Goal: Task Accomplishment & Management: Use online tool/utility

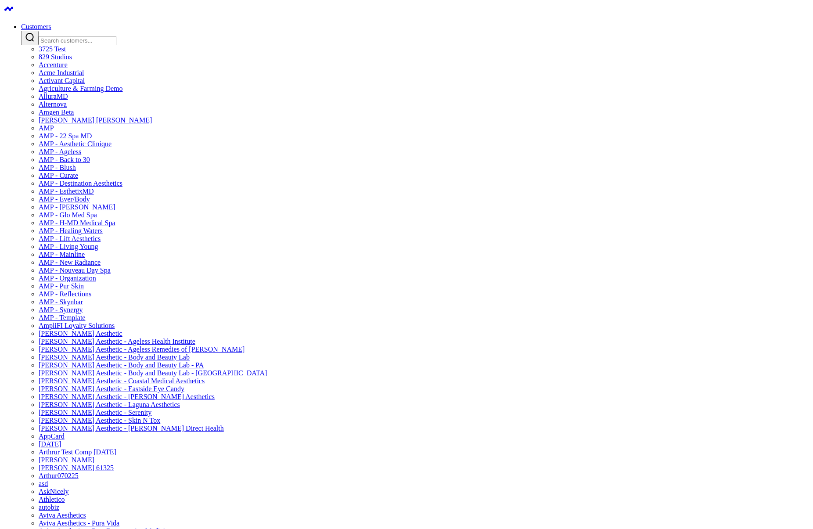
click at [116, 36] on input "Search customers input" at bounding box center [78, 40] width 78 height 9
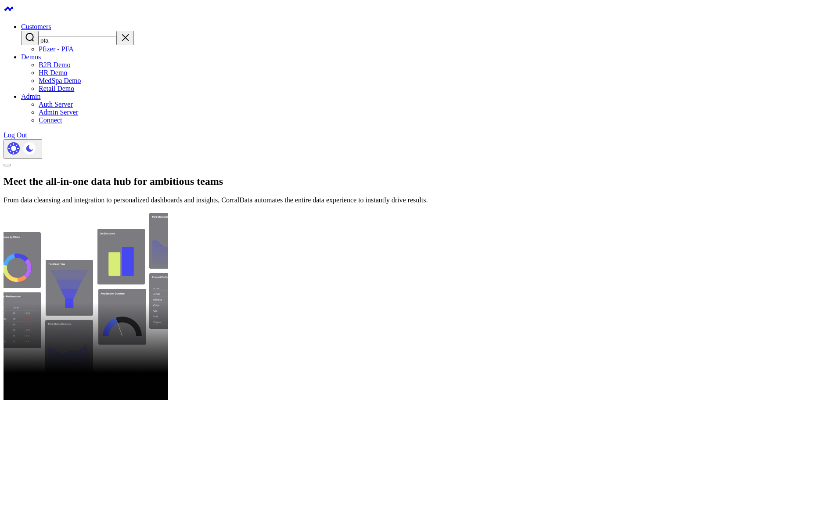
type input "pfa"
click at [398, 401] on div at bounding box center [407, 435] width 806 height 68
click at [74, 53] on link "Pfizer - PFA" at bounding box center [56, 48] width 35 height 7
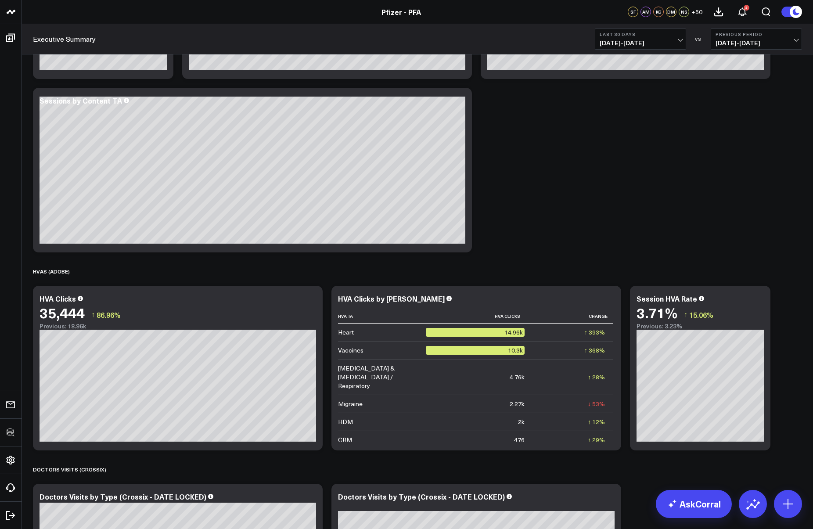
scroll to position [1164, 0]
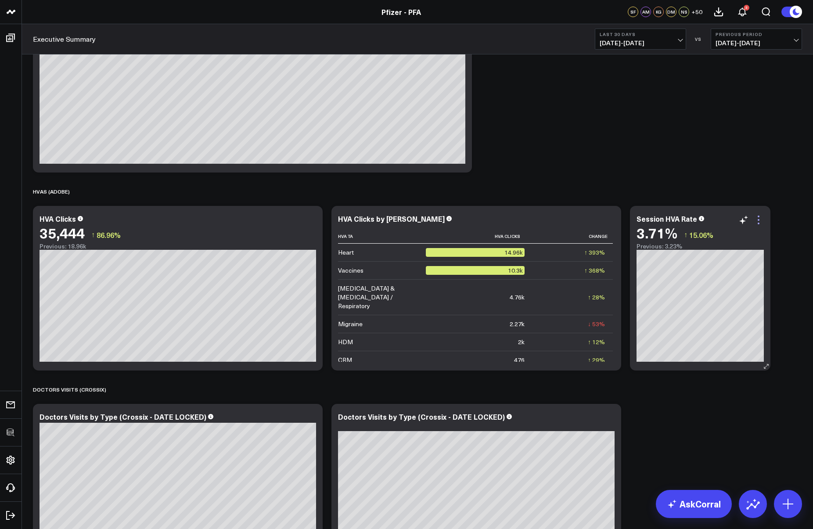
click at [761, 221] on icon at bounding box center [758, 220] width 11 height 11
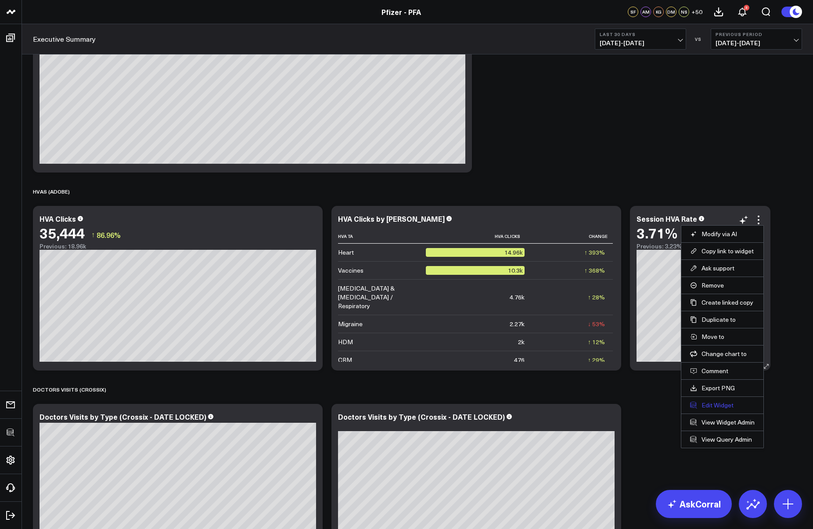
click at [720, 404] on button "Edit Widget" at bounding box center [722, 405] width 64 height 8
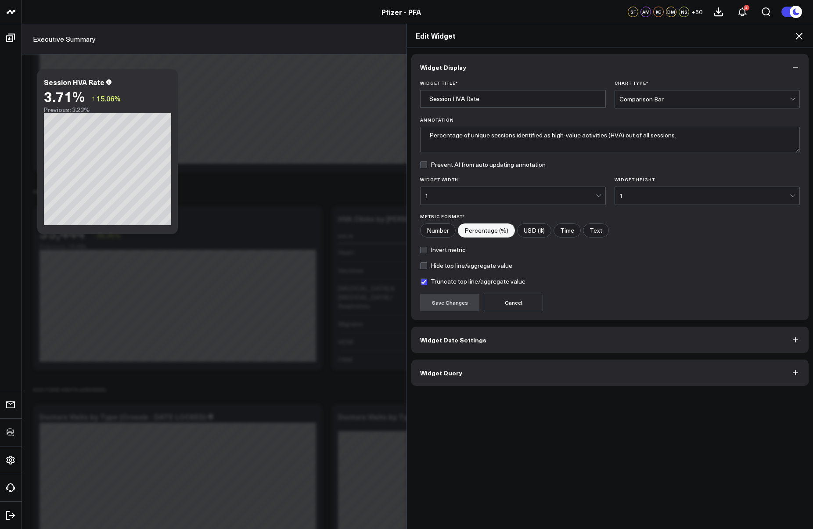
click at [514, 377] on button "Widget Query" at bounding box center [609, 372] width 397 height 26
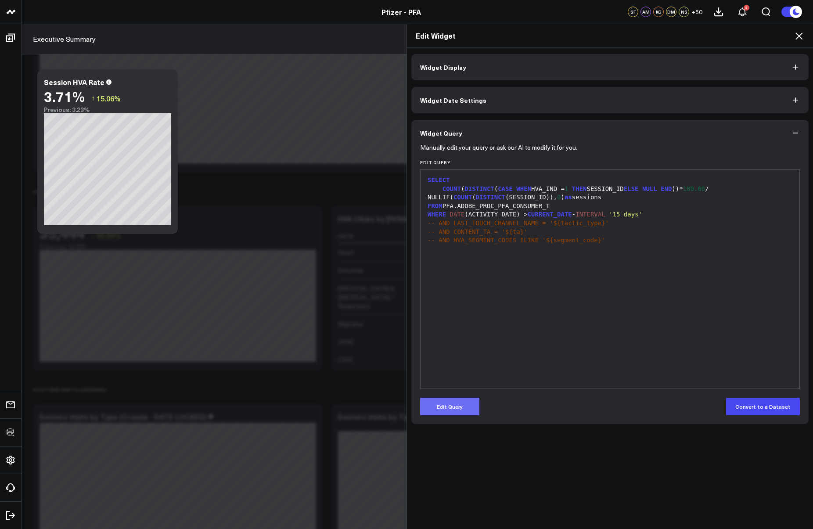
click at [465, 400] on button "Edit Query" at bounding box center [449, 407] width 59 height 18
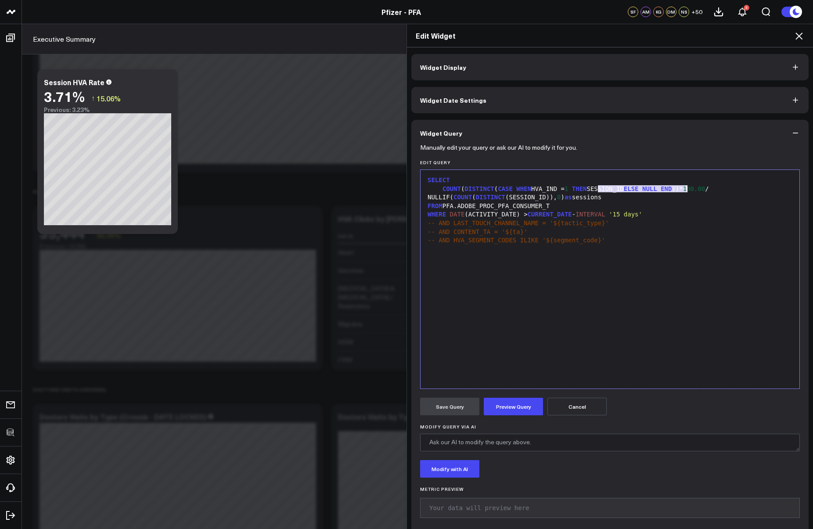
drag, startPoint x: 595, startPoint y: 188, endPoint x: 684, endPoint y: 186, distance: 89.5
click at [684, 186] on div "COUNT ( DISTINCT ( CASE WHEN HVA_IND = 1 THEN SESSION_ID ELSE NULL END ))* 100.…" at bounding box center [610, 193] width 370 height 17
drag, startPoint x: 491, startPoint y: 187, endPoint x: 440, endPoint y: 191, distance: 51.0
click at [629, 200] on div "SUM( CASE WHEN HVA_IND = 1 THEN METRIC_LINK_NAME_INSTANCES))* 100.00 / NULLIF( …" at bounding box center [610, 193] width 370 height 17
click at [520, 401] on button "Preview Query" at bounding box center [513, 407] width 59 height 18
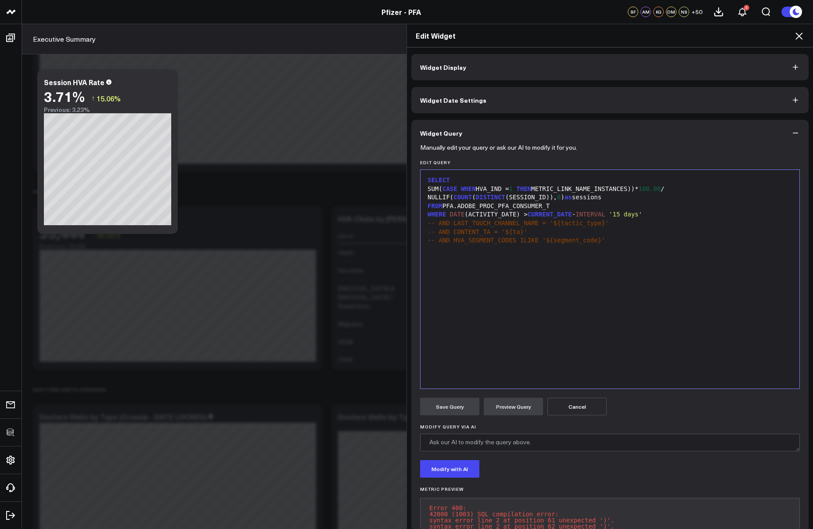
click at [559, 332] on div "SELECT SUM( CASE WHEN HVA_IND = 1 THEN METRIC_LINK_NAME_INSTANCES))* 100.00 / N…" at bounding box center [610, 279] width 370 height 210
click at [653, 186] on div "SUM ( CASE WHEN HVA_IND = 1 THEN METRIC_LINK_NAME_INSTANCES ) )* 100.00 / NULLI…" at bounding box center [610, 193] width 370 height 17
click at [602, 283] on div "SELECT SUM ( CASE WHEN HVA_IND = 1 THEN METRIC_LINK_NAME_INSTANCES ) * 100.00 /…" at bounding box center [610, 279] width 370 height 210
click at [518, 400] on button "Preview Query" at bounding box center [513, 407] width 59 height 18
click at [594, 319] on div "SELECT SUM( CASE WHEN HVA_IND = 1 THEN METRIC_LINK_NAME_INSTANCES)* 100.00 / NU…" at bounding box center [610, 279] width 370 height 210
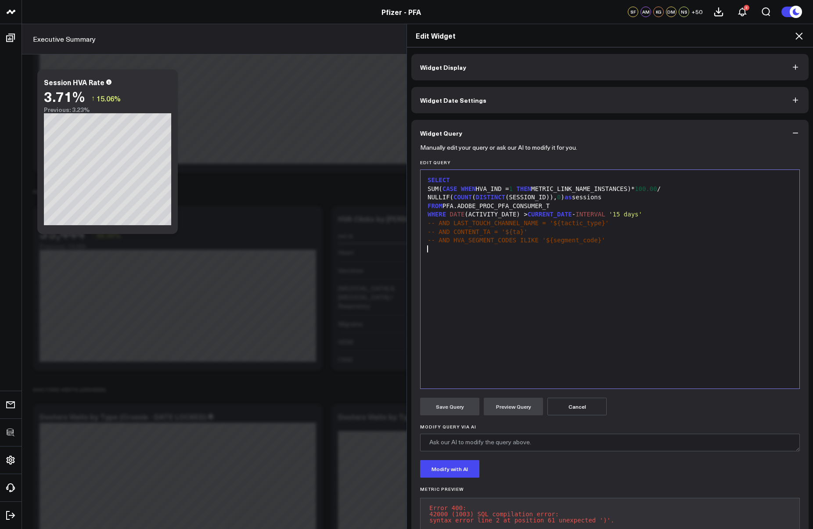
drag, startPoint x: 648, startPoint y: 189, endPoint x: 657, endPoint y: 185, distance: 9.5
click at [648, 189] on div "SUM( CASE WHEN HVA_IND = 1 THEN METRIC_LINK_NAME_INSTANCES)* 100.00 / NULLIF( C…" at bounding box center [610, 193] width 370 height 17
click at [515, 407] on button "Preview Query" at bounding box center [513, 407] width 59 height 18
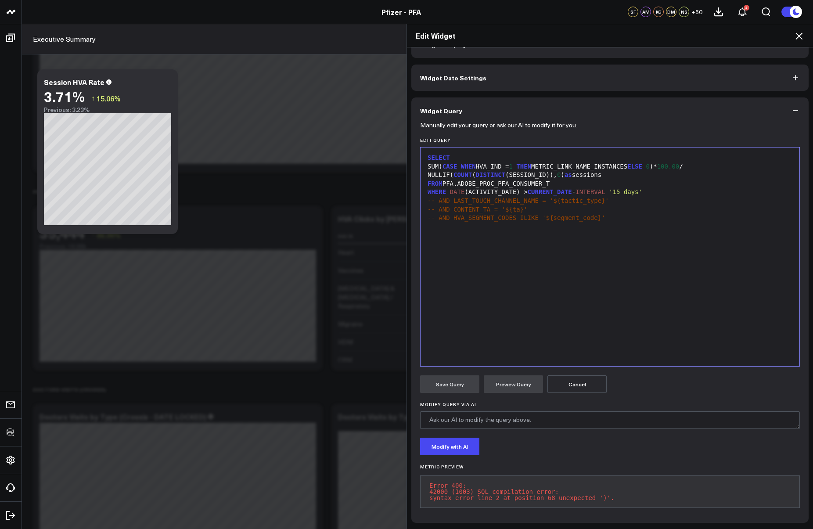
click at [593, 297] on div "SELECT SUM ( CASE WHEN HVA_IND = 1 THEN METRIC_LINK_NAME_INSTANCES ELSE 0 ) * 1…" at bounding box center [610, 257] width 370 height 210
click at [641, 246] on div "SELECT SUM( CASE WHEN HVA_IND = 1 THEN METRIC_LINK_NAME_INSTANCES ELSE 0 )* 100…" at bounding box center [610, 257] width 370 height 210
click at [676, 166] on div "SUM ( CASE WHEN HVA_IND = 1 THEN METRIC_LINK_NAME_INSTANCES ELSE 0 ) * 100.00 /…" at bounding box center [610, 170] width 370 height 17
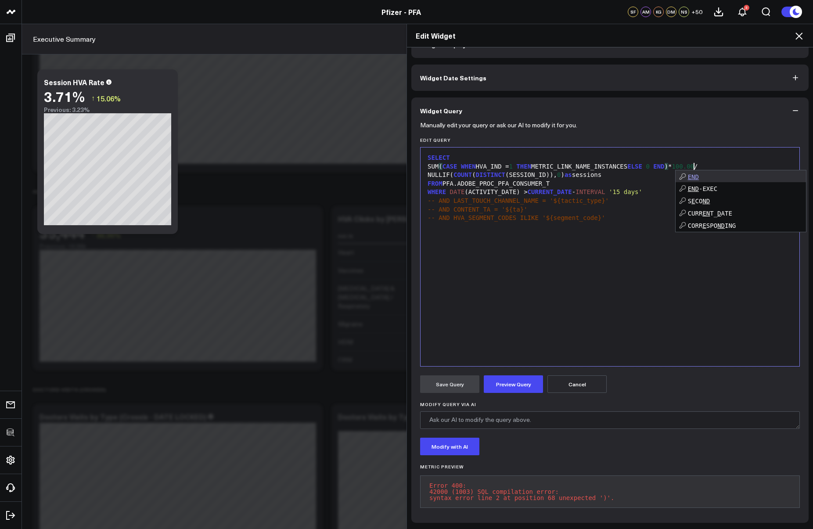
click at [619, 333] on div "SELECT SUM ( CASE WHEN HVA_IND = 1 THEN METRIC_LINK_NAME_INSTANCES ELSE 0 END )…" at bounding box center [610, 257] width 370 height 210
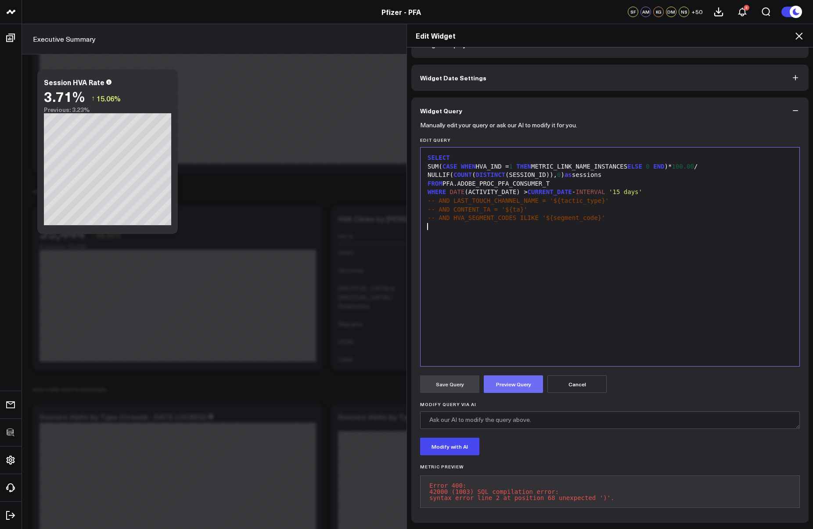
click at [516, 386] on button "Preview Query" at bounding box center [513, 384] width 59 height 18
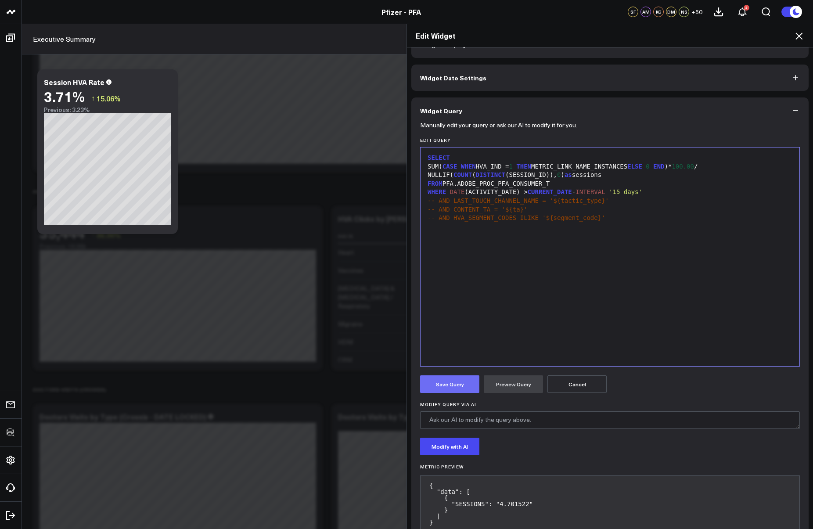
click at [441, 388] on button "Save Query" at bounding box center [449, 384] width 59 height 18
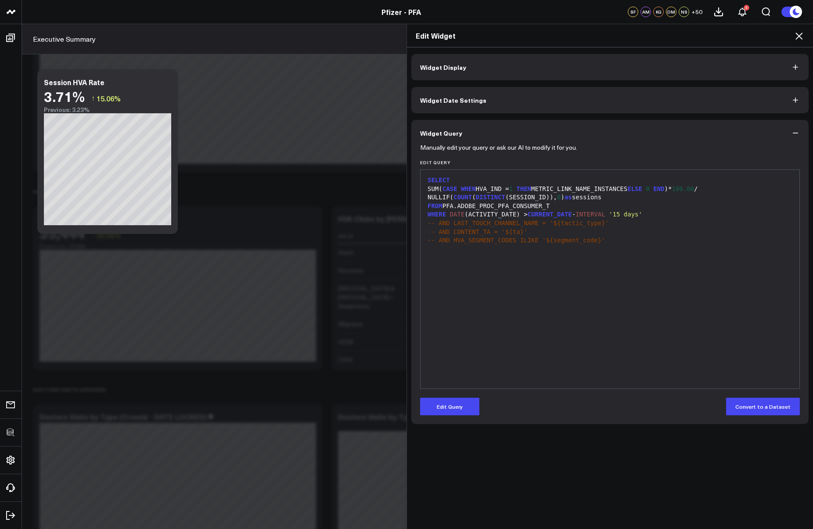
scroll to position [0, 0]
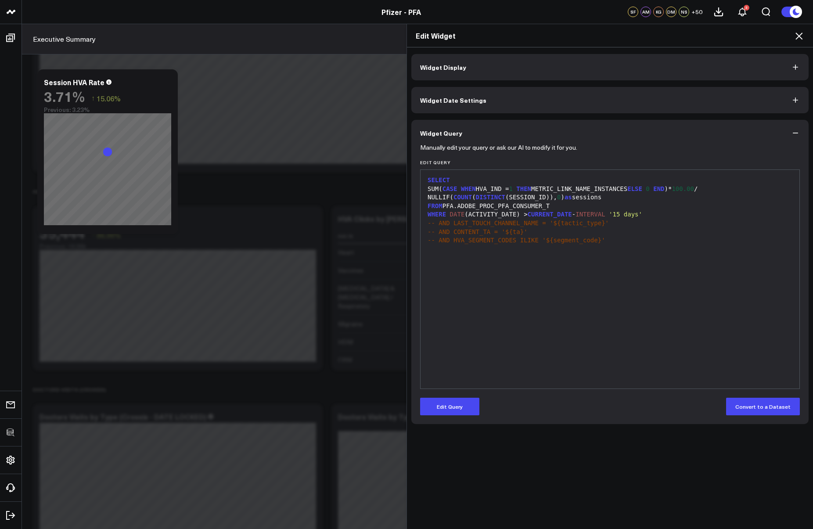
click at [799, 36] on icon at bounding box center [798, 35] width 7 height 7
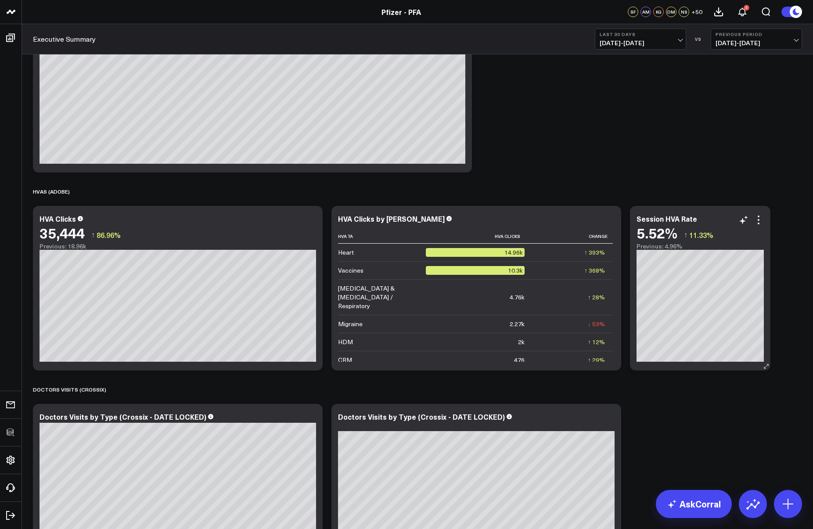
click at [657, 226] on div "5.52%" at bounding box center [656, 233] width 41 height 16
click at [661, 220] on div "Session HVA Rate" at bounding box center [670, 219] width 68 height 10
click at [664, 219] on div "Session HVA Rate" at bounding box center [667, 219] width 62 height 10
click at [671, 218] on div "Session HVA Rate" at bounding box center [667, 219] width 62 height 10
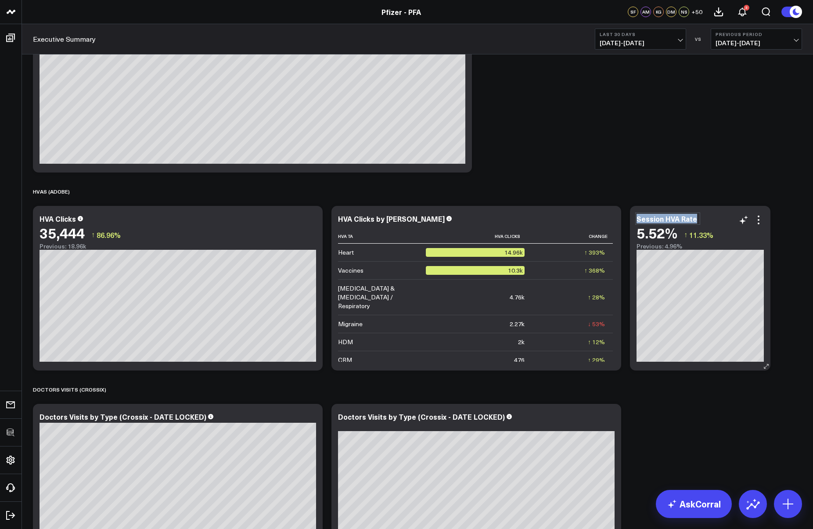
click at [671, 218] on div "Session HVA Rate" at bounding box center [667, 219] width 62 height 10
click at [631, 36] on b "Last 30 Days" at bounding box center [640, 34] width 82 height 5
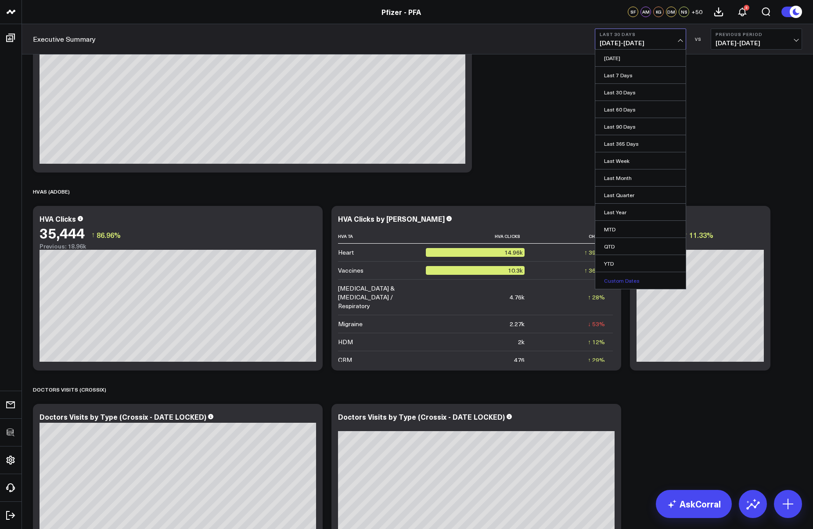
click at [626, 281] on link "Custom Dates" at bounding box center [640, 280] width 90 height 17
select select "8"
select select "2025"
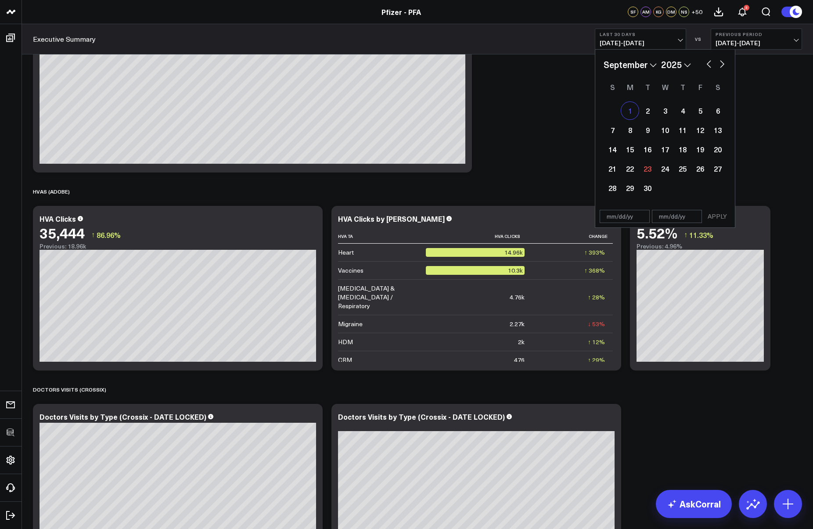
click at [627, 108] on div "1" at bounding box center [630, 111] width 18 height 18
type input "09/01/25"
select select "8"
select select "2025"
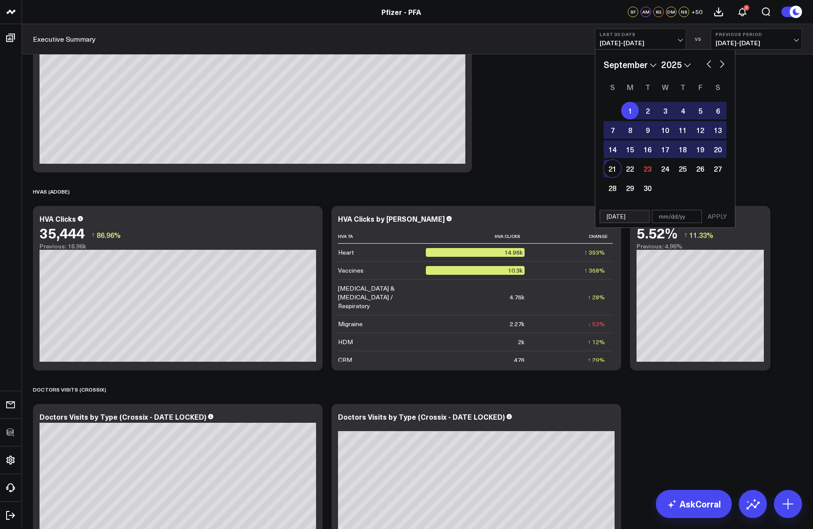
click at [614, 172] on div "21" at bounding box center [612, 169] width 18 height 18
type input "09/21/25"
select select "8"
select select "2025"
click at [722, 215] on button "APPLY" at bounding box center [717, 216] width 26 height 13
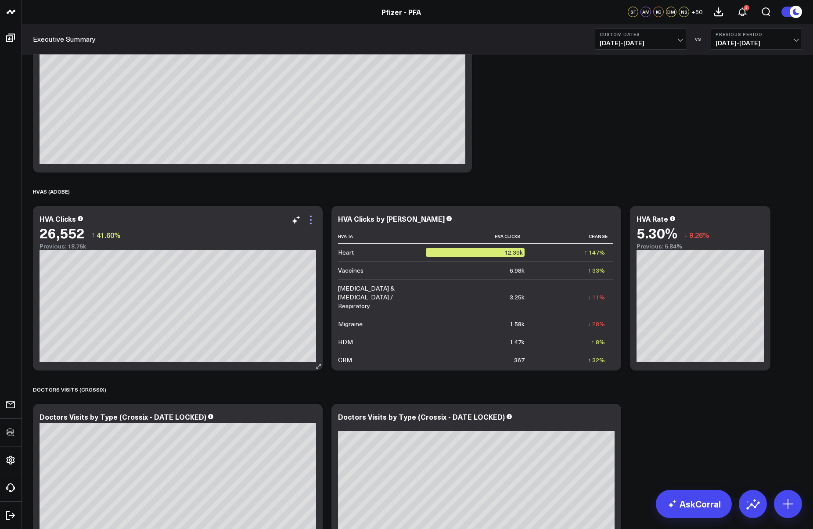
click at [305, 219] on icon at bounding box center [310, 220] width 11 height 11
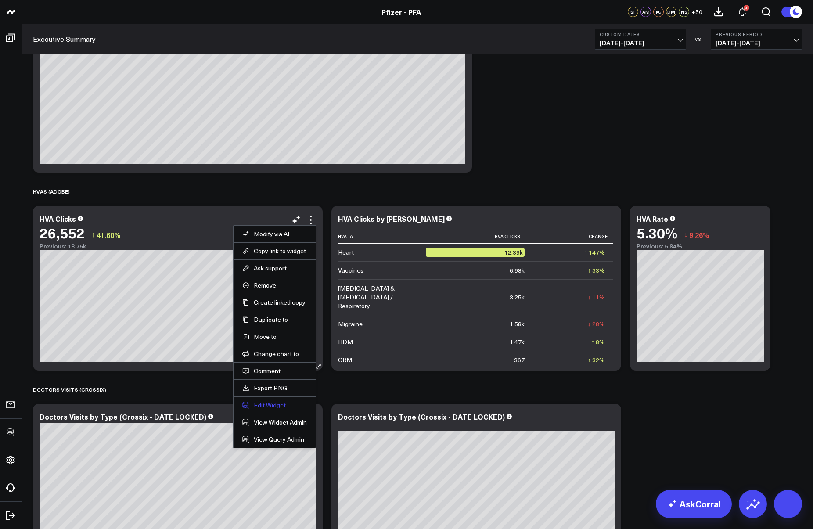
click at [248, 405] on icon at bounding box center [245, 404] width 7 height 7
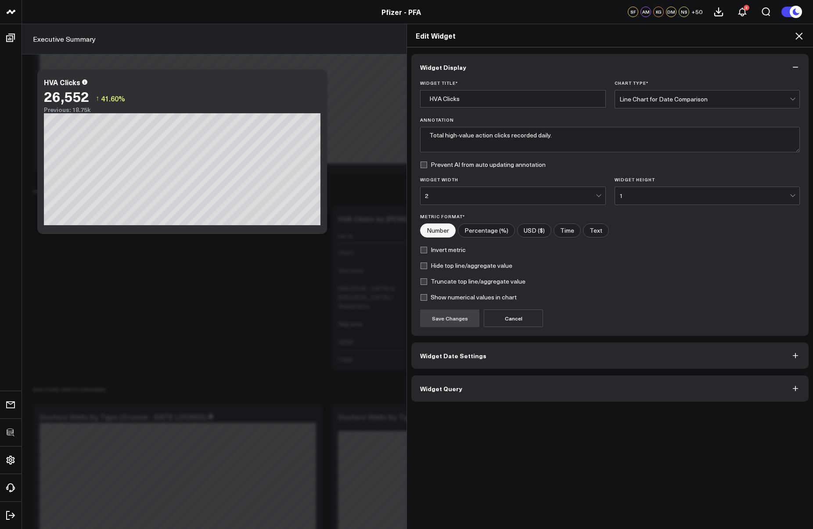
click at [481, 388] on button "Widget Query" at bounding box center [609, 388] width 397 height 26
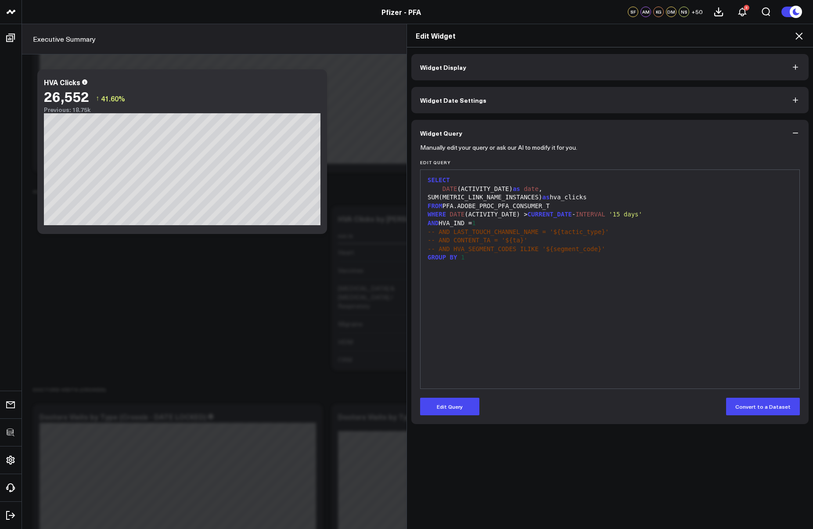
click at [521, 307] on div "SELECT DATE (ACTIVITY_DATE) as date , SUM(METRIC_LINK_NAME_INSTANCES) as hva_cl…" at bounding box center [610, 279] width 370 height 210
click at [797, 35] on icon at bounding box center [798, 35] width 7 height 7
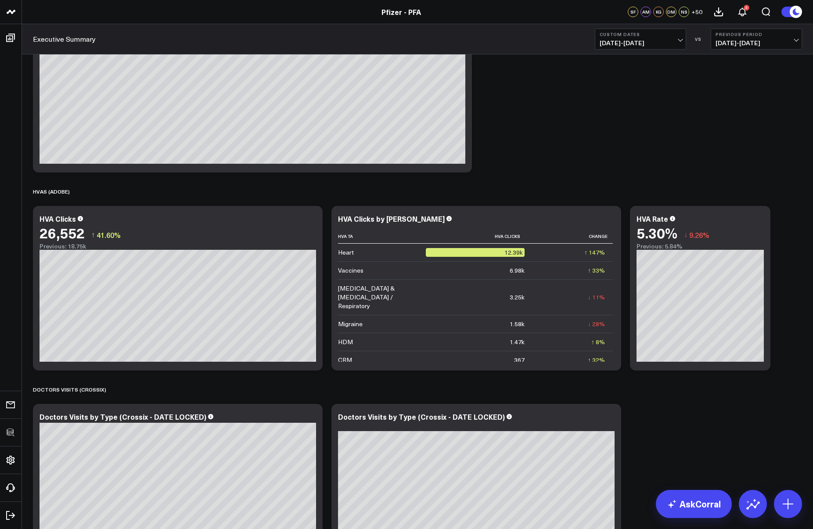
click at [795, 197] on div "HVAS (Adobe)" at bounding box center [417, 191] width 769 height 20
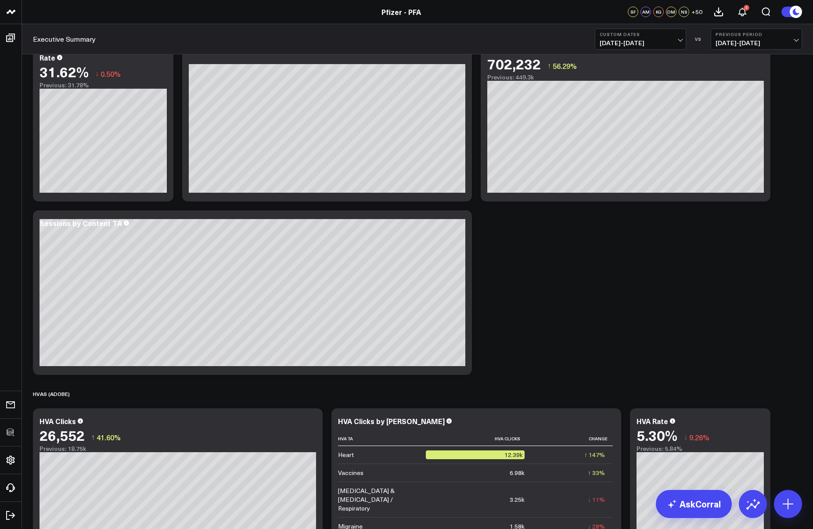
scroll to position [782, 0]
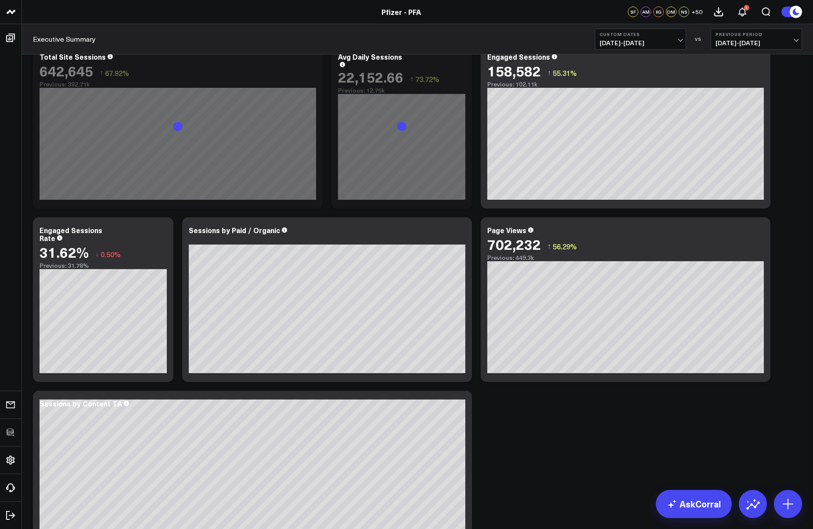
click at [659, 42] on span "09/01/25 - 09/21/25" at bounding box center [640, 42] width 82 height 7
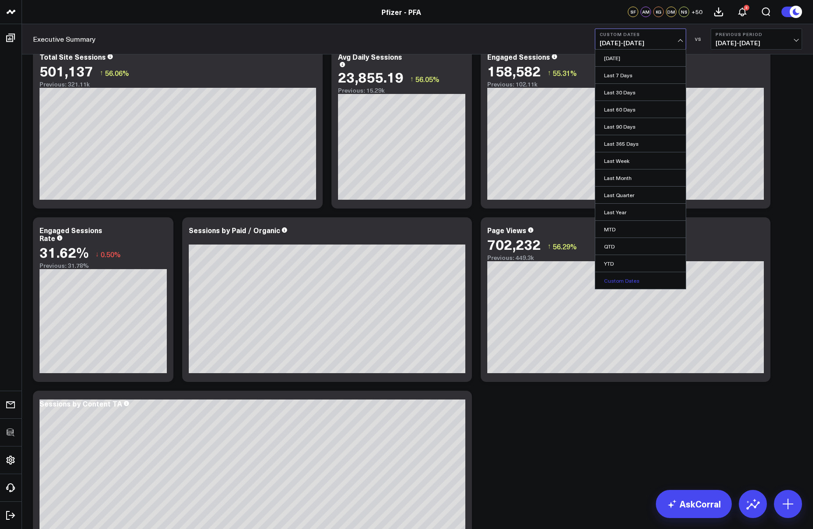
click at [640, 283] on link "Custom Dates" at bounding box center [640, 280] width 90 height 17
select select "8"
select select "2025"
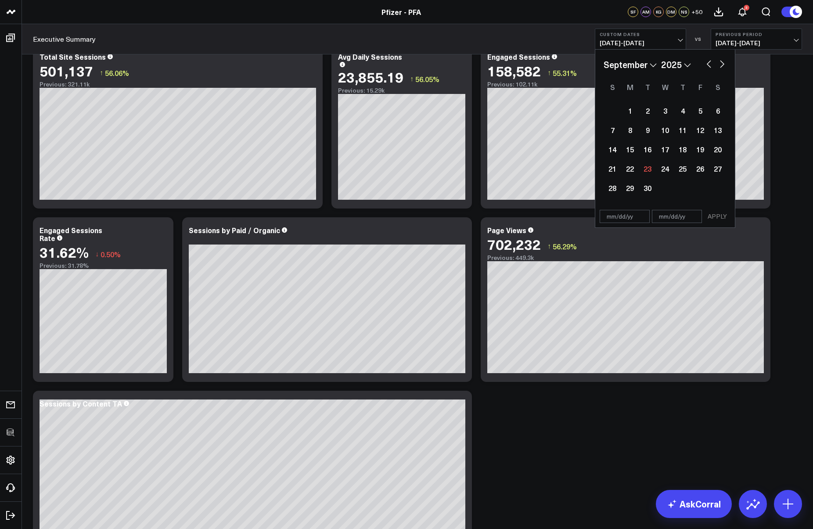
click at [709, 65] on button "button" at bounding box center [708, 63] width 9 height 11
select select "5"
select select "2025"
click at [612, 114] on div "1" at bounding box center [612, 111] width 18 height 18
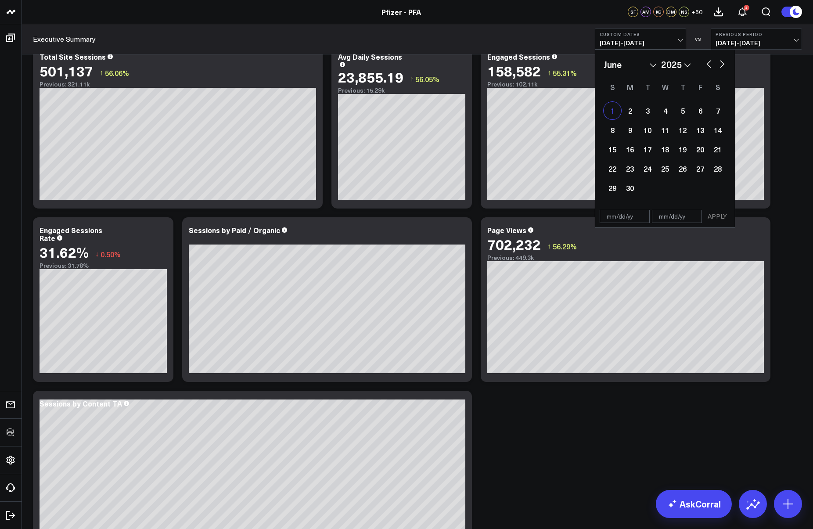
type input "[DATE]"
select select "5"
select select "2025"
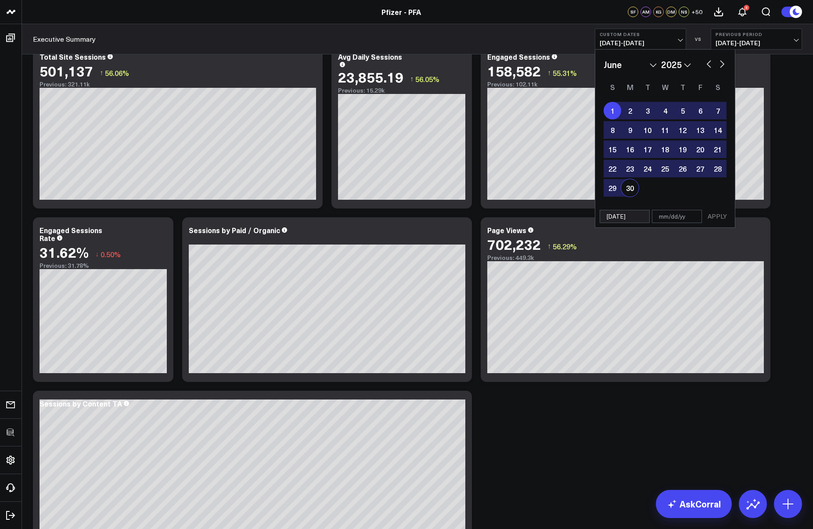
click at [629, 185] on div "30" at bounding box center [630, 188] width 18 height 18
type input "[DATE]"
select select "5"
select select "2025"
click at [714, 218] on button "APPLY" at bounding box center [717, 216] width 26 height 13
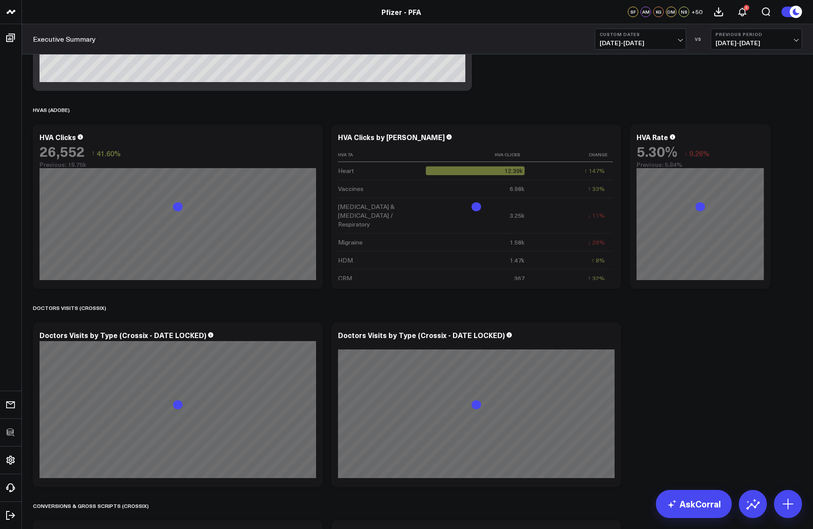
scroll to position [1291, 0]
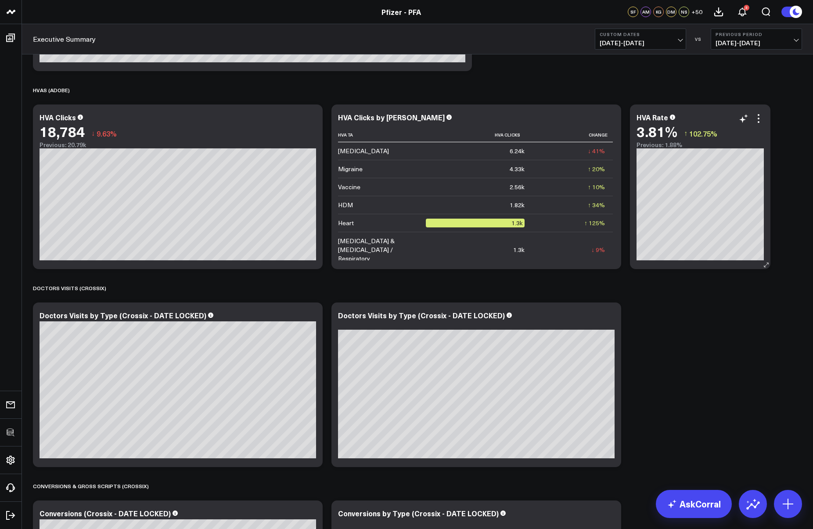
scroll to position [1245, 0]
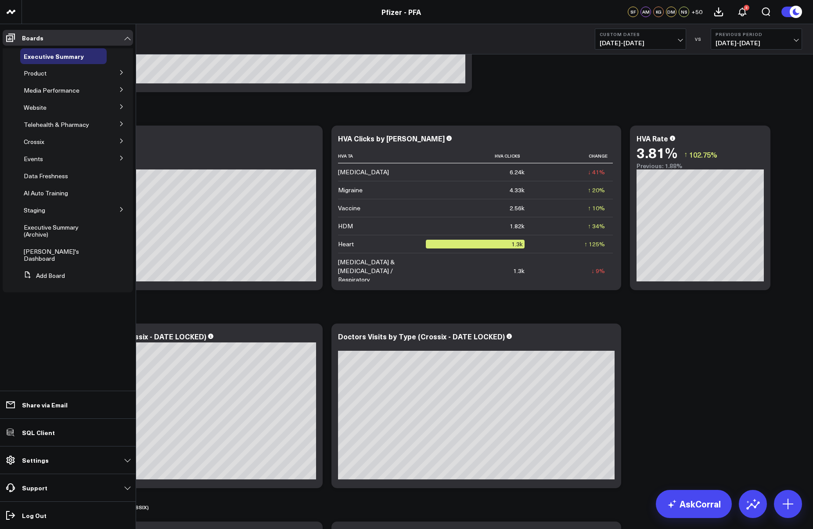
click at [118, 71] on button at bounding box center [121, 71] width 23 height 13
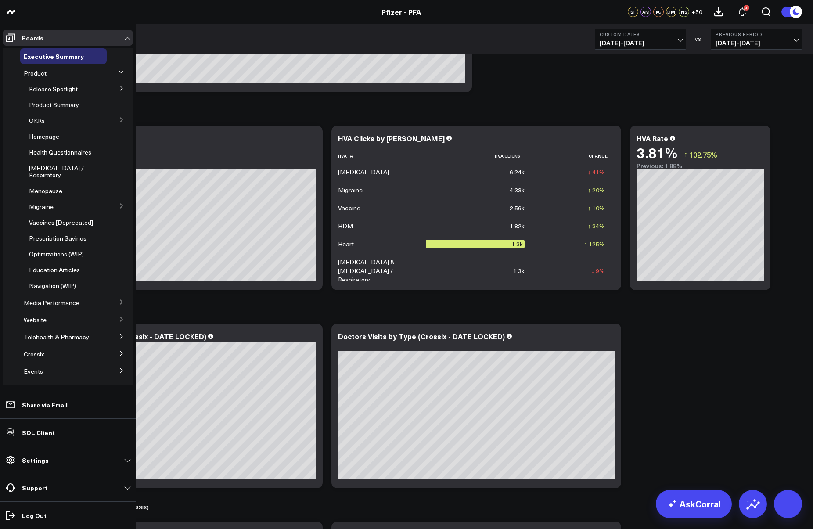
click at [116, 84] on button at bounding box center [121, 87] width 23 height 13
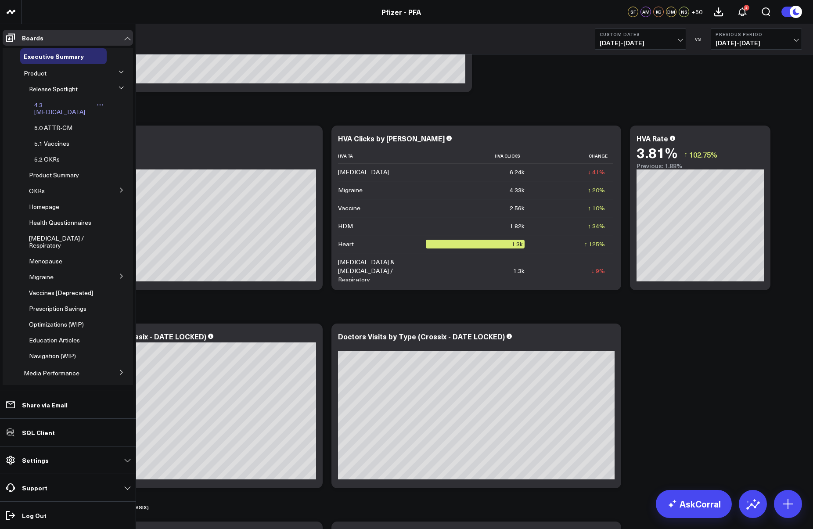
click at [50, 105] on span "4.3 [MEDICAL_DATA]" at bounding box center [59, 107] width 51 height 15
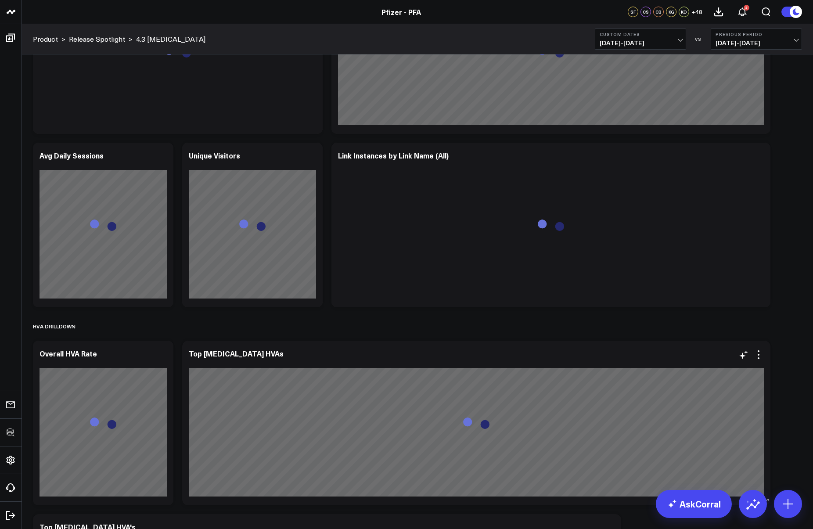
scroll to position [1002, 0]
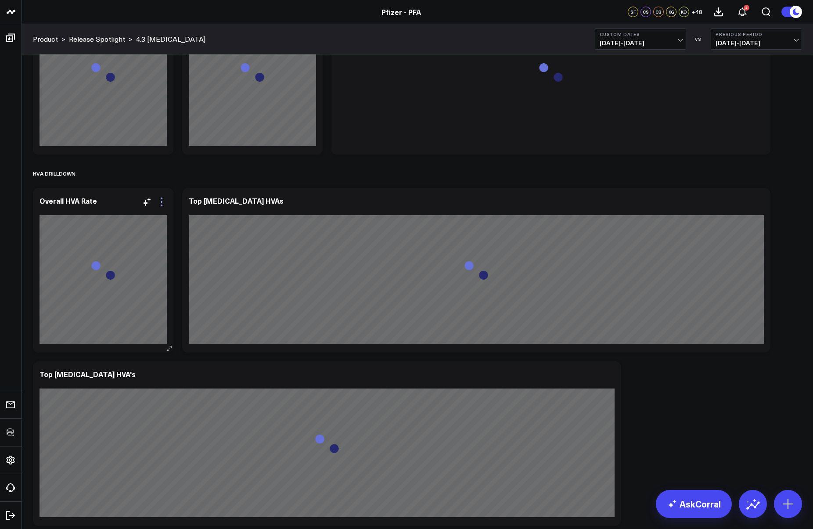
click at [163, 198] on icon at bounding box center [161, 202] width 11 height 11
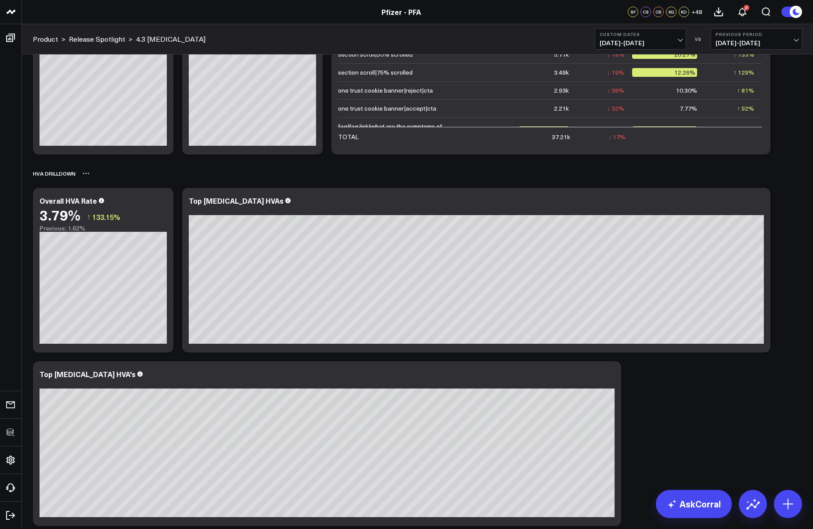
click at [799, 175] on div "HVA Drilldown" at bounding box center [417, 173] width 769 height 20
click at [160, 201] on icon at bounding box center [161, 202] width 11 height 11
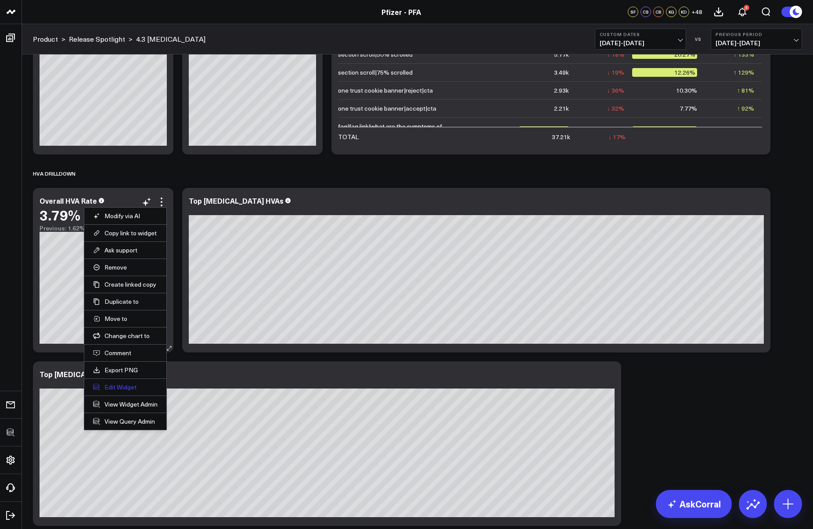
click at [114, 385] on button "Edit Widget" at bounding box center [125, 387] width 64 height 8
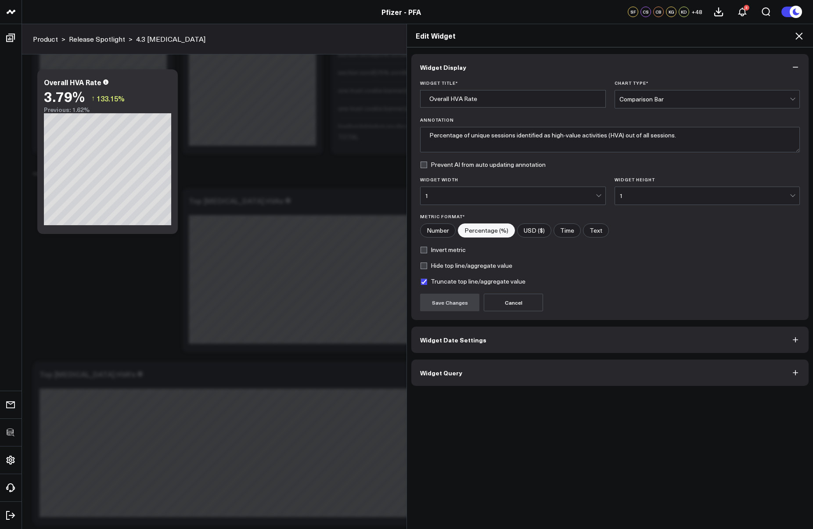
click at [527, 379] on button "Widget Query" at bounding box center [609, 372] width 397 height 26
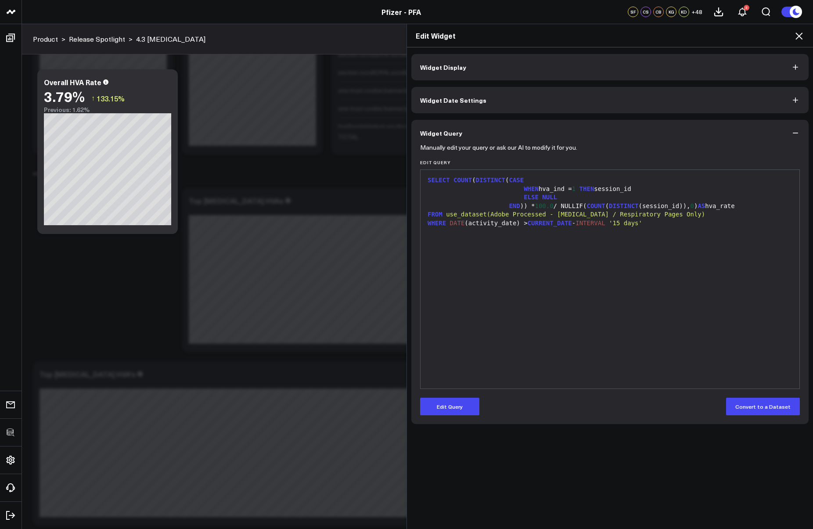
click at [765, 236] on div "SELECT COUNT ( DISTINCT ( CASE WHEN hva_ind = 1 THEN session_id ELSE NULL END )…" at bounding box center [610, 279] width 370 height 210
click at [796, 36] on icon at bounding box center [798, 36] width 11 height 11
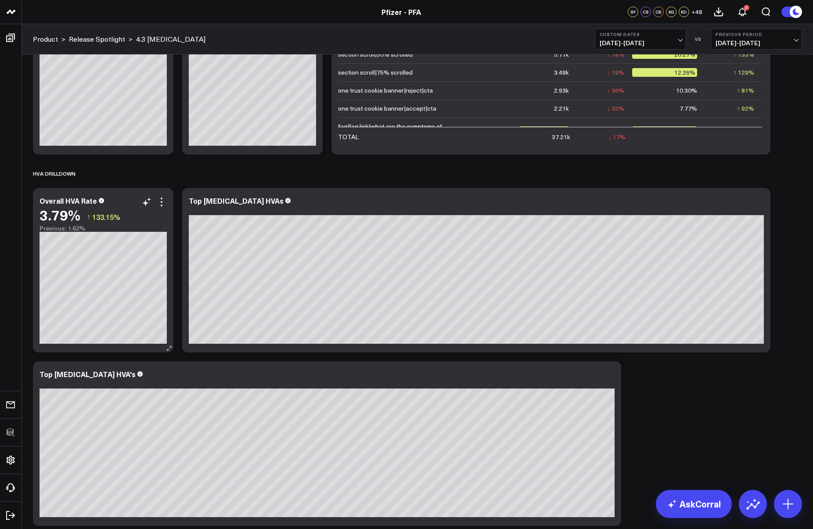
drag, startPoint x: 160, startPoint y: 202, endPoint x: 156, endPoint y: 220, distance: 18.3
click at [160, 202] on icon at bounding box center [161, 202] width 11 height 11
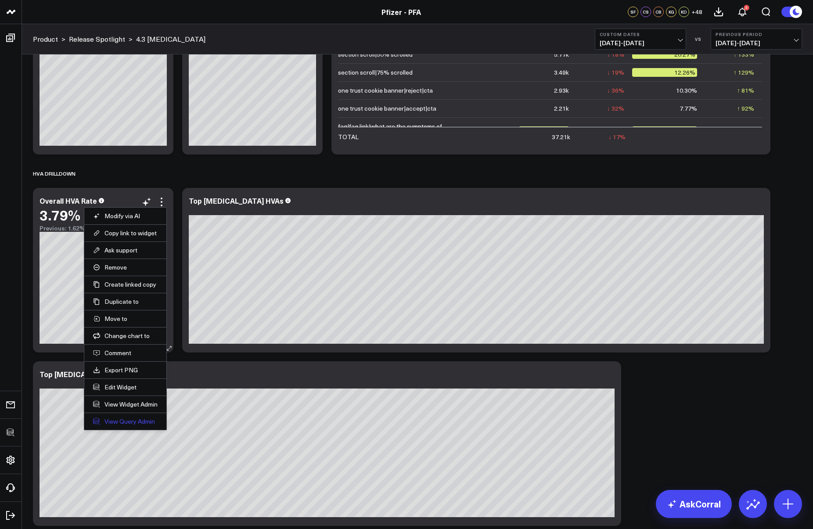
click at [129, 424] on link "View Query Admin" at bounding box center [125, 421] width 64 height 8
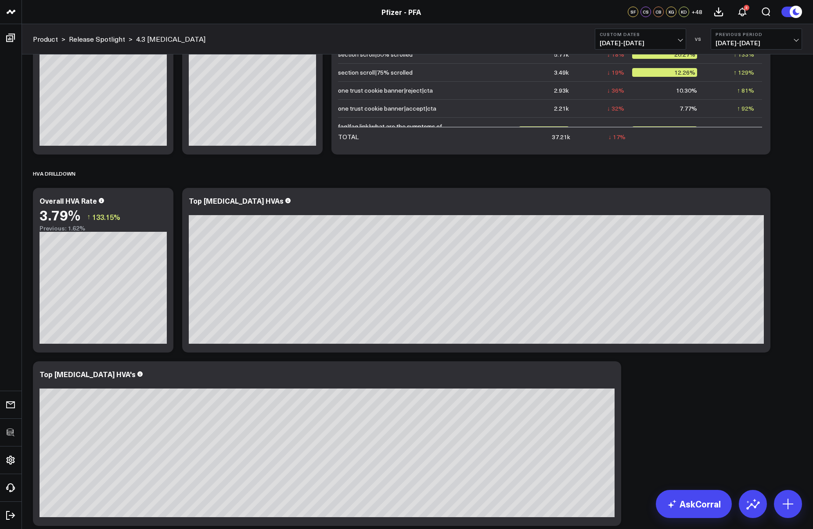
click at [163, 204] on icon at bounding box center [161, 202] width 11 height 11
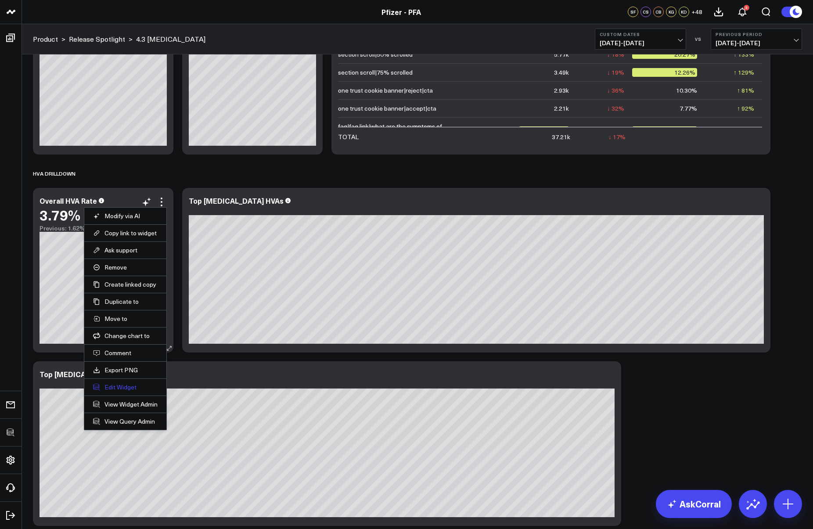
click at [125, 387] on button "Edit Widget" at bounding box center [125, 387] width 64 height 8
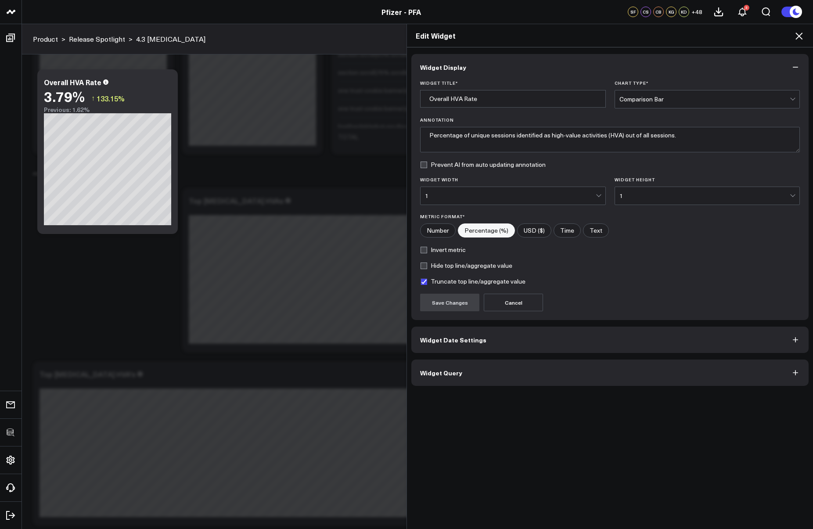
click at [505, 380] on button "Widget Query" at bounding box center [609, 372] width 397 height 26
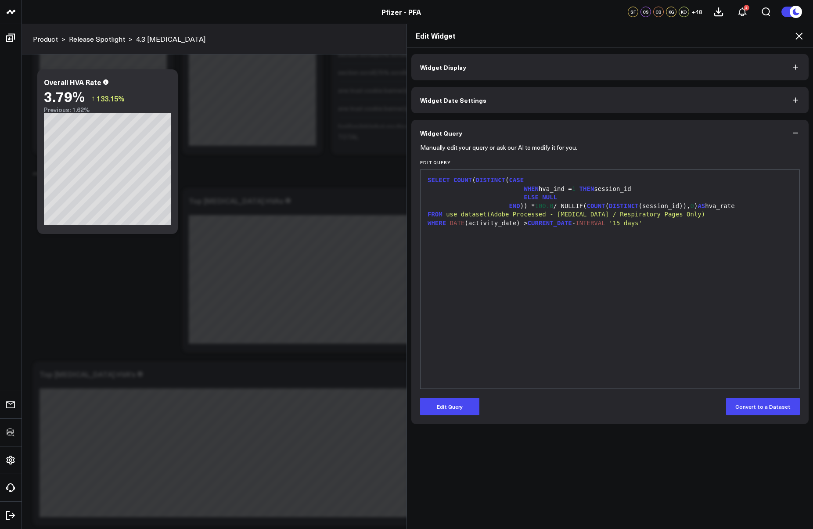
click at [453, 181] on span "COUNT" at bounding box center [462, 179] width 18 height 7
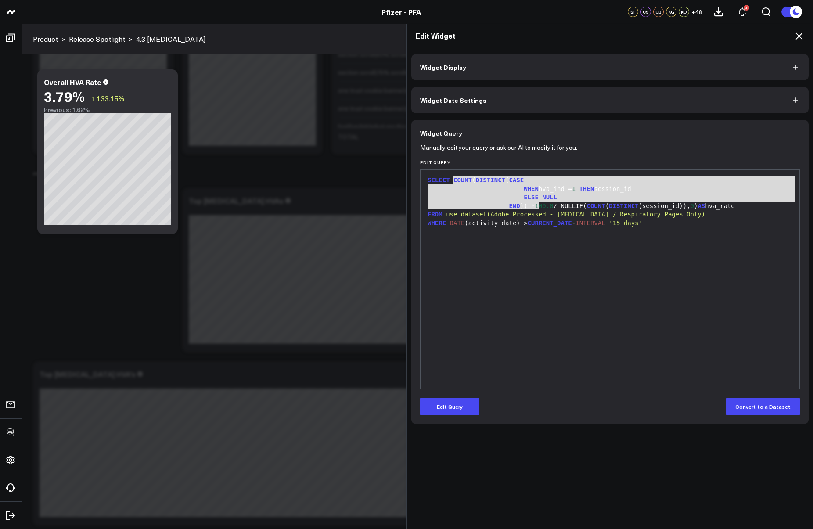
drag, startPoint x: 451, startPoint y: 181, endPoint x: 535, endPoint y: 207, distance: 87.6
click at [535, 207] on div "SELECT COUNT ( DISTINCT ( CASE WHEN hva_ind = 1 THEN session_id ELSE NULL END )…" at bounding box center [610, 279] width 370 height 210
click at [618, 178] on div "SELECT COUNT ( DISTINCT ( CASE" at bounding box center [610, 180] width 370 height 9
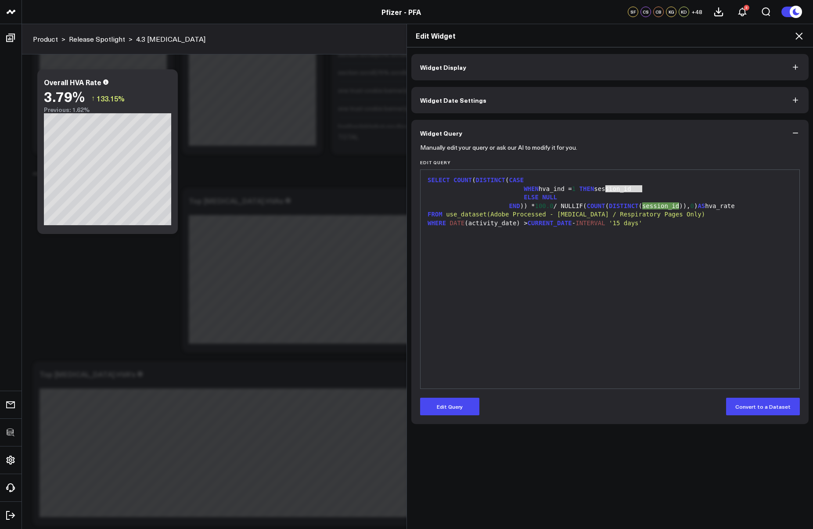
drag, startPoint x: 638, startPoint y: 186, endPoint x: 603, endPoint y: 192, distance: 35.6
click at [603, 192] on div "WHEN hva_ind = 1 THEN session_id" at bounding box center [610, 189] width 370 height 9
click at [629, 226] on span "'15 days'" at bounding box center [625, 222] width 33 height 7
click at [801, 35] on icon at bounding box center [798, 36] width 11 height 11
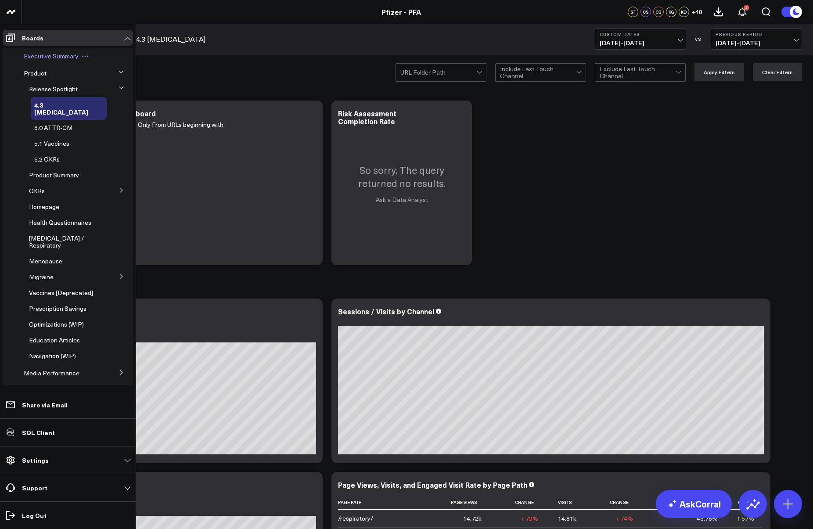
click at [42, 50] on div "Executive Summary" at bounding box center [63, 56] width 86 height 16
click at [42, 52] on span "Executive Summary" at bounding box center [51, 56] width 55 height 8
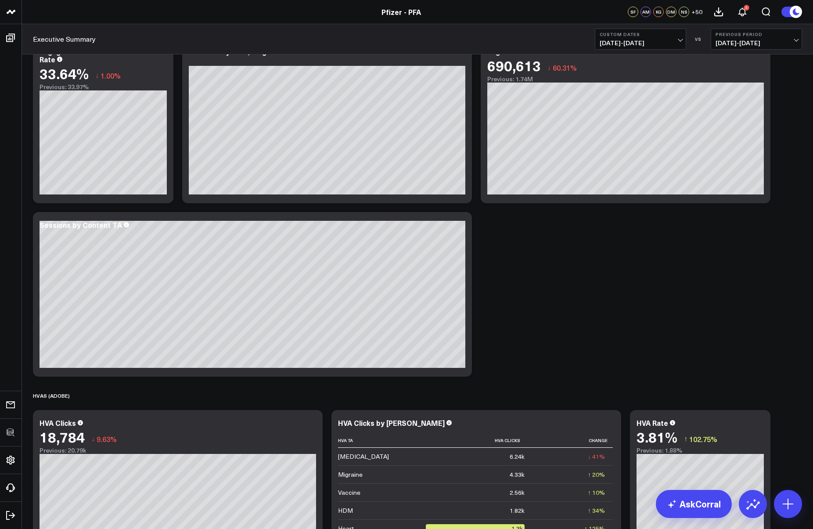
scroll to position [1188, 0]
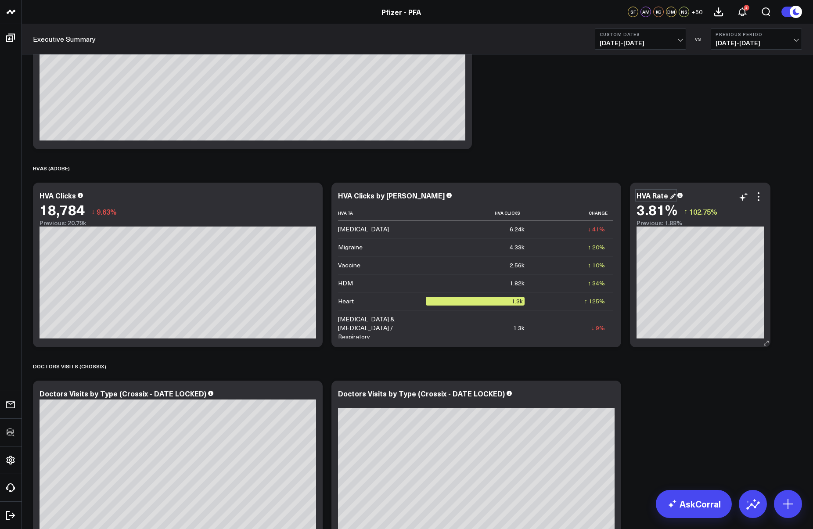
click at [655, 199] on div "HVA Rate" at bounding box center [655, 195] width 39 height 10
click at [654, 196] on div "HVA Rate" at bounding box center [652, 195] width 33 height 10
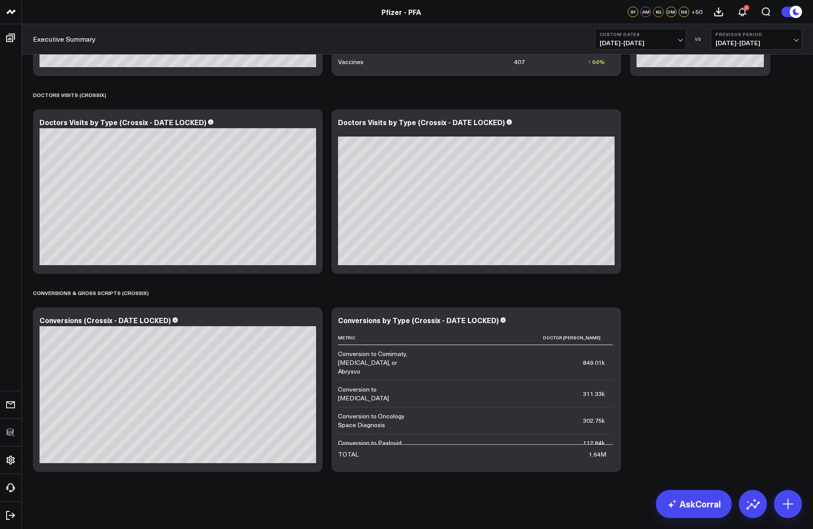
scroll to position [1256, 0]
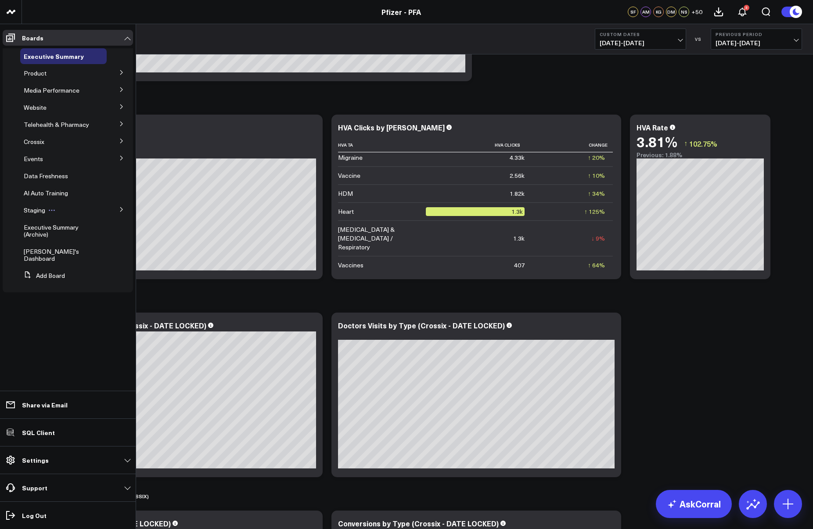
drag, startPoint x: 49, startPoint y: 229, endPoint x: 83, endPoint y: 208, distance: 40.0
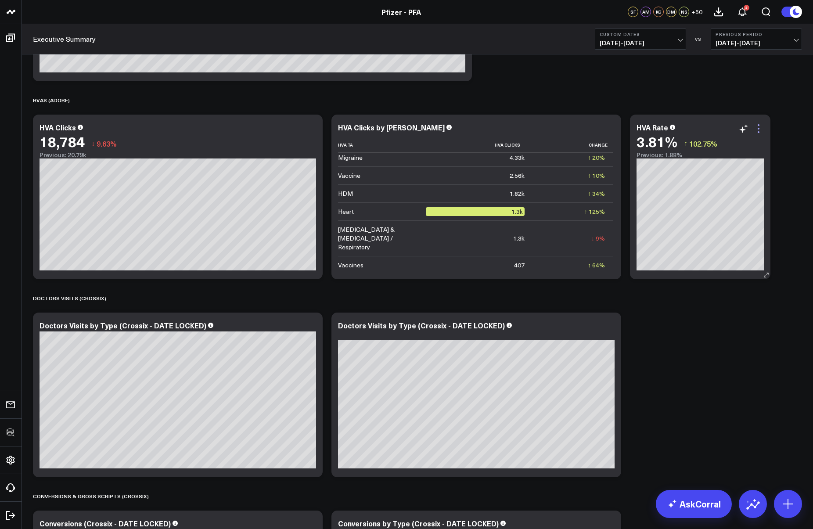
click at [757, 130] on icon at bounding box center [758, 128] width 11 height 11
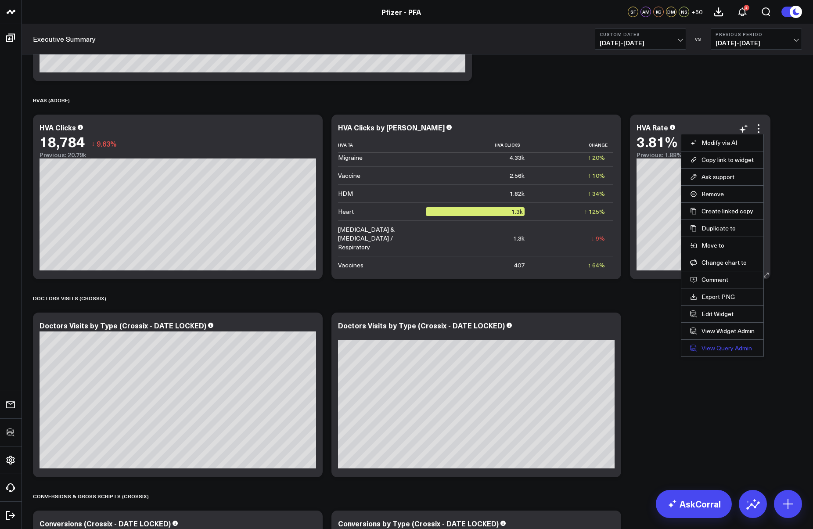
click at [712, 347] on link "View Query Admin" at bounding box center [722, 348] width 64 height 8
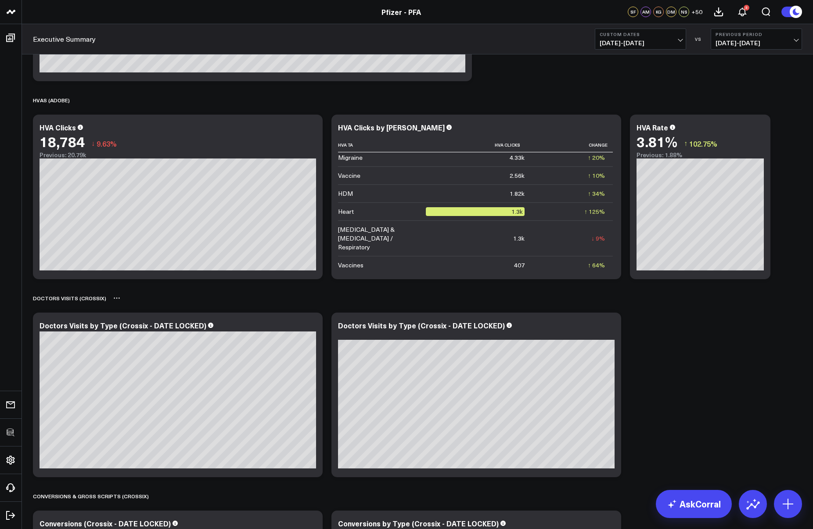
click at [730, 293] on div "Doctors Visits (Crossix)" at bounding box center [417, 298] width 769 height 20
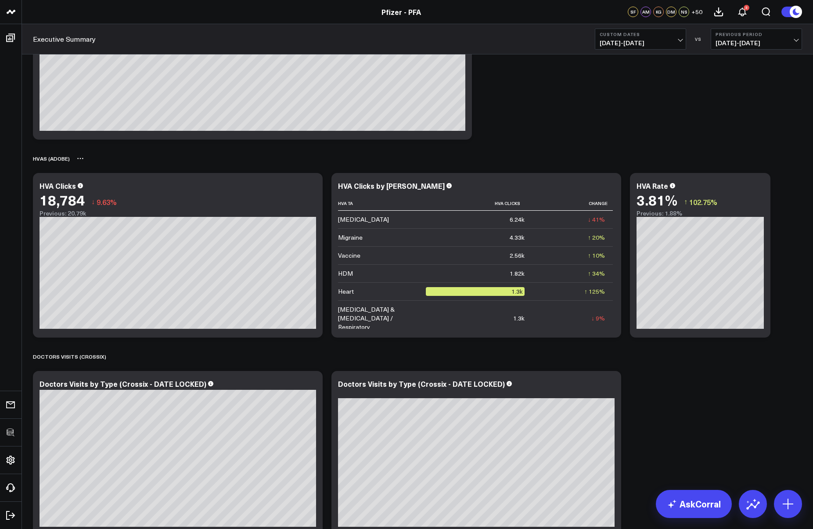
scroll to position [1192, 0]
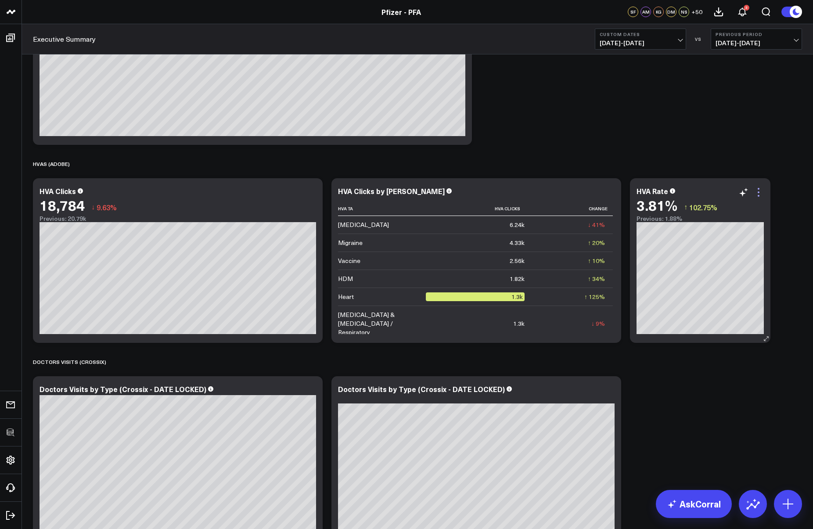
click at [756, 191] on icon at bounding box center [758, 192] width 11 height 11
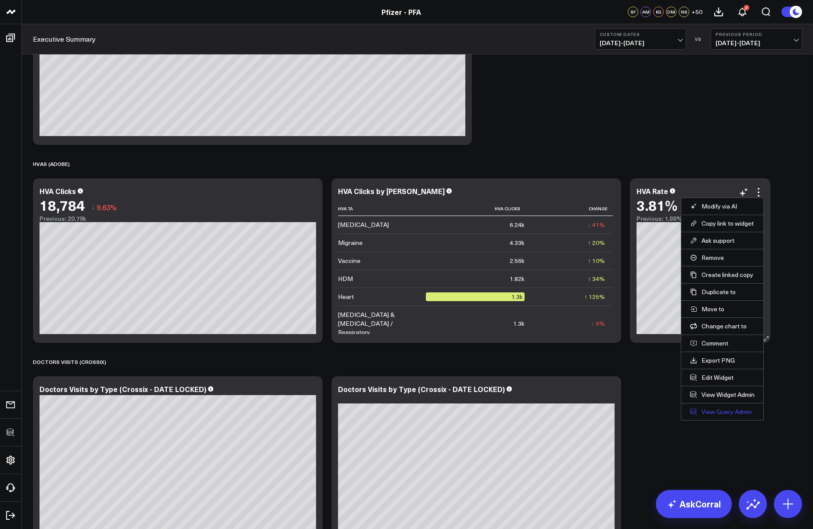
click at [719, 412] on link "View Query Admin" at bounding box center [722, 412] width 64 height 8
